Goal: Use online tool/utility: Utilize a website feature to perform a specific function

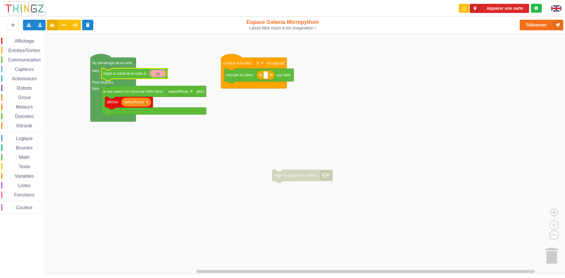
type input "y"
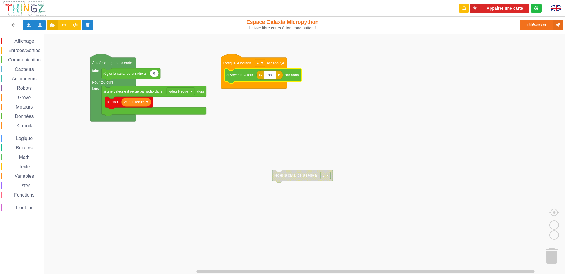
type input "b"
click at [309, 93] on rect "Espace de travail de Blocky" at bounding box center [285, 154] width 570 height 241
click at [157, 75] on icon "Espace de travail de Blocky" at bounding box center [154, 73] width 9 height 7
type input "14"
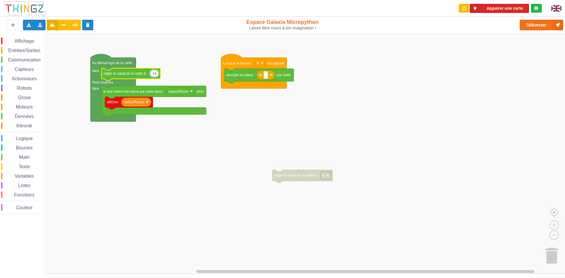
click at [175, 184] on rect "Espace de travail de Blocky" at bounding box center [285, 154] width 570 height 241
type input "x"
type input "o"
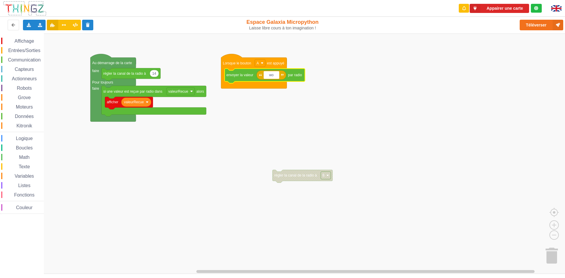
type input "w"
type input "j"
type input "b"
type input "v"
type input "1"
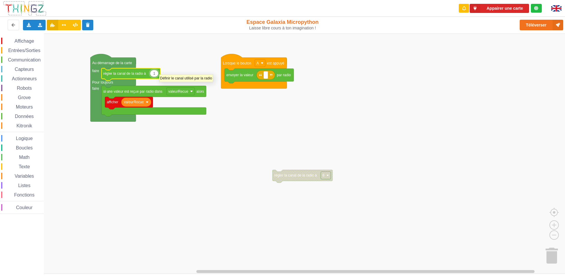
type input "13"
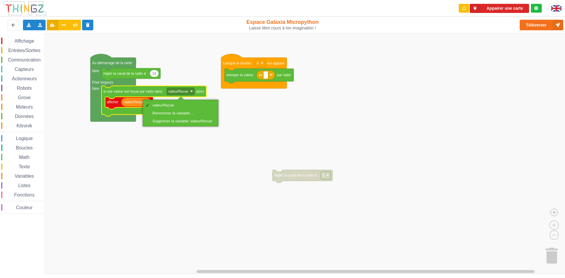
click at [292, 134] on rect "Espace de travail de Blocky" at bounding box center [285, 154] width 570 height 241
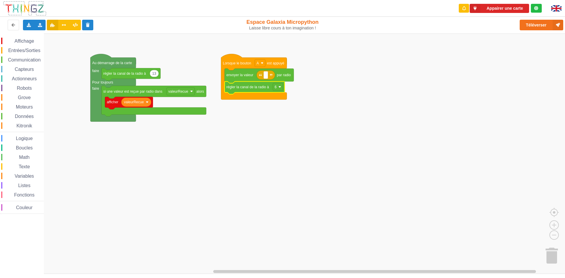
click at [268, 90] on icon "Espace de travail de Blocky" at bounding box center [255, 88] width 60 height 13
click at [282, 87] on rect "Espace de travail de Blocky" at bounding box center [278, 87] width 10 height 8
click at [319, 100] on rect "Espace de travail de Blocky" at bounding box center [285, 154] width 570 height 241
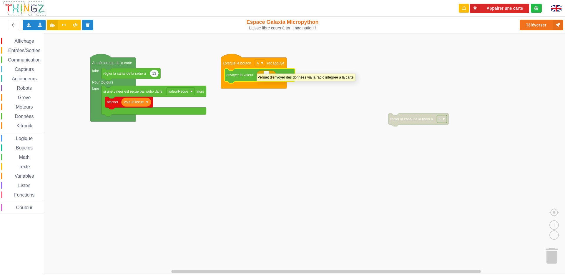
type input "ok"
click at [330, 147] on rect "Espace de travail de Blocky" at bounding box center [285, 154] width 570 height 241
click at [270, 77] on rect "Espace de travail de Blocky" at bounding box center [268, 75] width 8 height 8
type input "i"
type input "g"
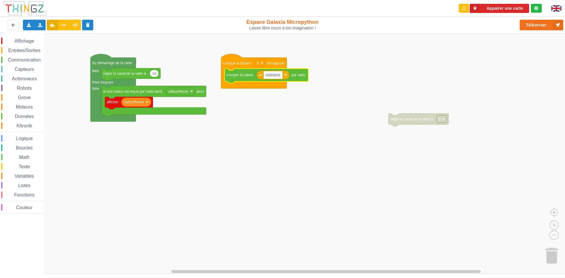
type input "dzdzdzdzd"
click at [268, 122] on rect "Espace de travail de Blocky" at bounding box center [285, 154] width 570 height 241
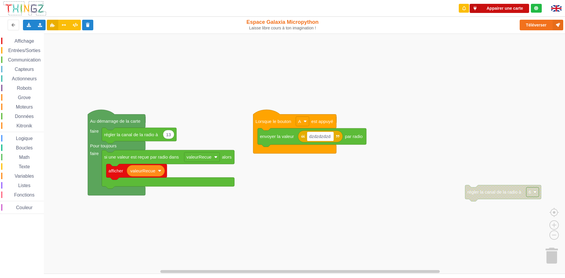
click at [508, 6] on button "Appairer une carte" at bounding box center [499, 8] width 59 height 9
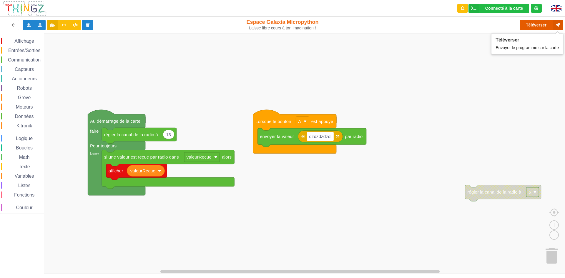
click at [533, 23] on button "Téléverser" at bounding box center [542, 25] width 44 height 11
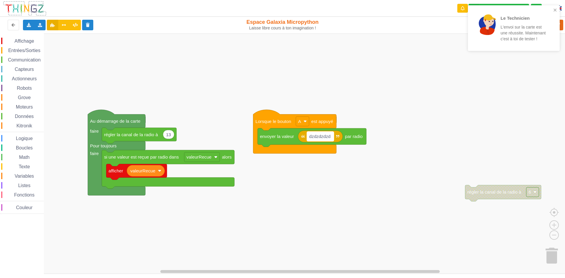
click at [331, 139] on rect "Espace de travail de Blocky" at bounding box center [320, 136] width 27 height 9
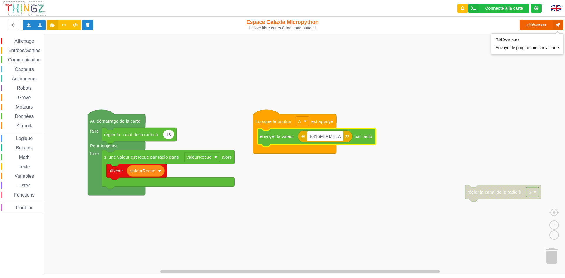
type input "ilot15FERMELA"
click at [536, 24] on button "Téléverser" at bounding box center [542, 25] width 44 height 11
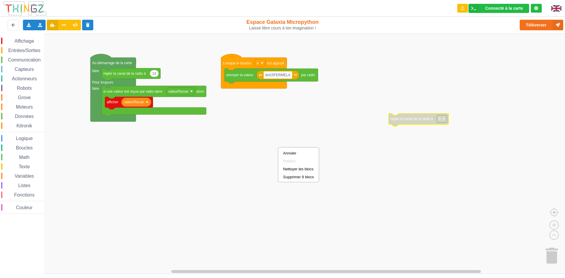
click at [280, 139] on div "Affichage Entrées/Sorties Communication Capteurs Actionneurs Robots Grove Moteu…" at bounding box center [285, 154] width 570 height 241
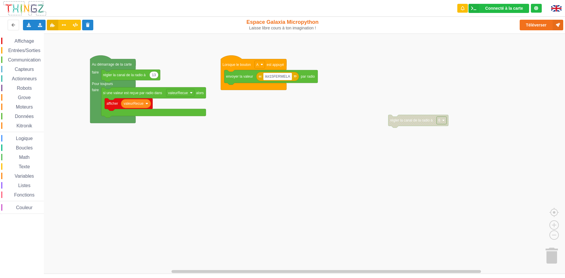
scroll to position [1, 0]
click at [275, 77] on input "ILOT SALUUT" at bounding box center [277, 77] width 26 height 8
click at [277, 75] on input "SALUUT" at bounding box center [272, 77] width 17 height 8
drag, startPoint x: 277, startPoint y: 78, endPoint x: 281, endPoint y: 76, distance: 4.3
click at [281, 76] on body "Connecté à la carte Réglages Ouvrir le moniteur automatiquement Connexion autom…" at bounding box center [282, 139] width 565 height 278
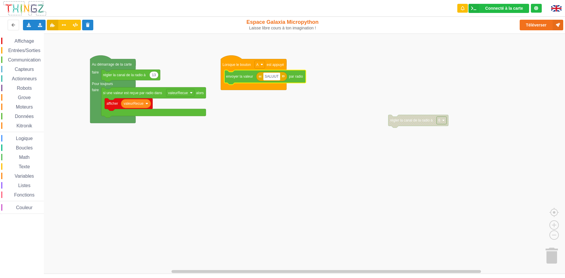
drag, startPoint x: 280, startPoint y: 77, endPoint x: 278, endPoint y: 75, distance: 3.3
click at [280, 77] on input "SALUUT" at bounding box center [272, 77] width 17 height 8
click at [277, 76] on input "SALUUT" at bounding box center [272, 77] width 17 height 8
click at [277, 77] on input "SALUUT" at bounding box center [272, 77] width 17 height 8
type input "SALUUT CHACHOU"
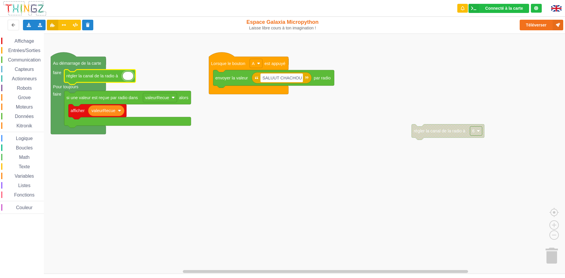
click at [169, 69] on rect "Espace de travail de Blocky" at bounding box center [285, 154] width 570 height 241
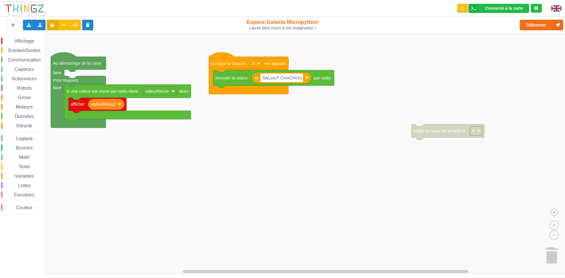
scroll to position [1, 2]
click at [32, 59] on span "Communication" at bounding box center [24, 59] width 34 height 5
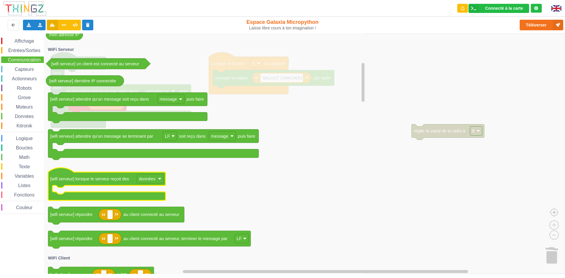
click at [234, 192] on icon "Espace de travail de Blocky" at bounding box center [205, 154] width 322 height 241
click at [272, 194] on icon "Espace de travail de Blocky" at bounding box center [205, 154] width 322 height 241
click at [341, 166] on icon "Espace de travail de Blocky" at bounding box center [205, 154] width 322 height 241
click at [11, 23] on icon at bounding box center [13, 25] width 5 height 4
click at [15, 24] on icon at bounding box center [13, 25] width 5 height 4
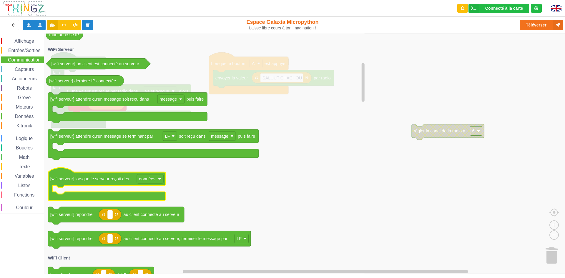
click at [14, 25] on icon at bounding box center [13, 25] width 5 height 4
click at [11, 27] on button at bounding box center [13, 25] width 11 height 11
click at [10, 28] on button at bounding box center [13, 25] width 11 height 11
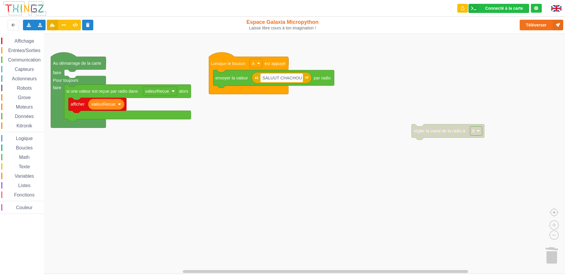
click at [413, 88] on rect "Espace de travail de Blocky" at bounding box center [285, 154] width 570 height 241
click at [15, 22] on button at bounding box center [13, 25] width 11 height 11
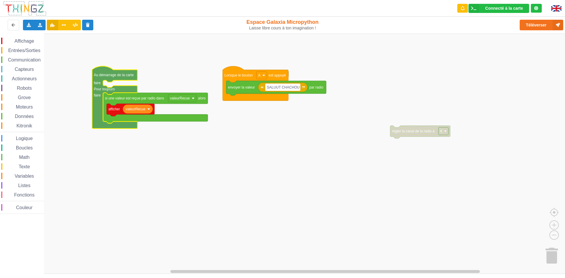
click at [32, 58] on span "Communication" at bounding box center [24, 59] width 34 height 5
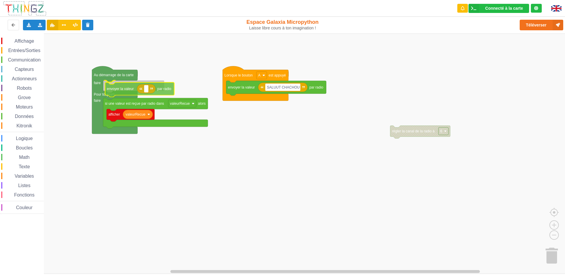
click at [164, 96] on div "Affichage Entrées/Sorties Communication Capteurs Actionneurs Robots Grove Moteu…" at bounding box center [285, 154] width 570 height 241
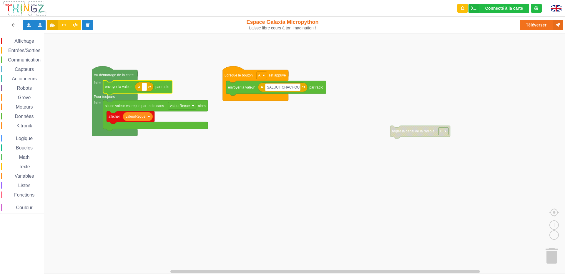
click at [145, 88] on rect "Espace de travail de Blocky" at bounding box center [144, 87] width 4 height 8
type input "13"
click at [542, 27] on button "Téléverser" at bounding box center [542, 25] width 44 height 11
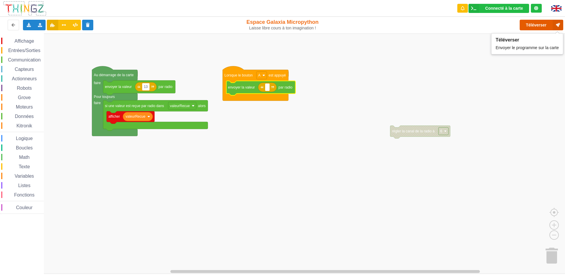
click at [549, 22] on button "Téléverser" at bounding box center [542, 25] width 44 height 11
